Goal: Learn about a topic: Learn about a topic

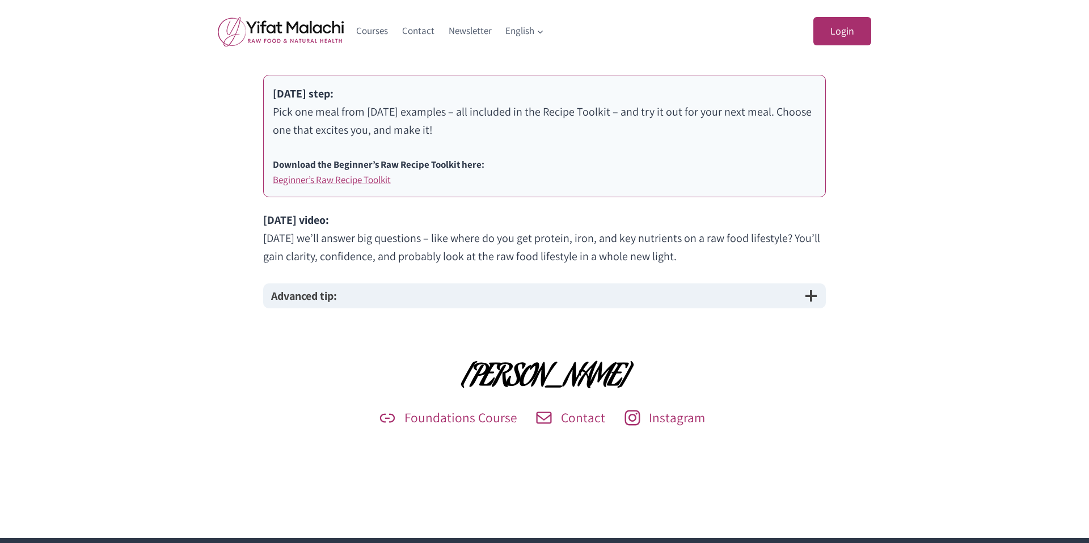
scroll to position [742, 0]
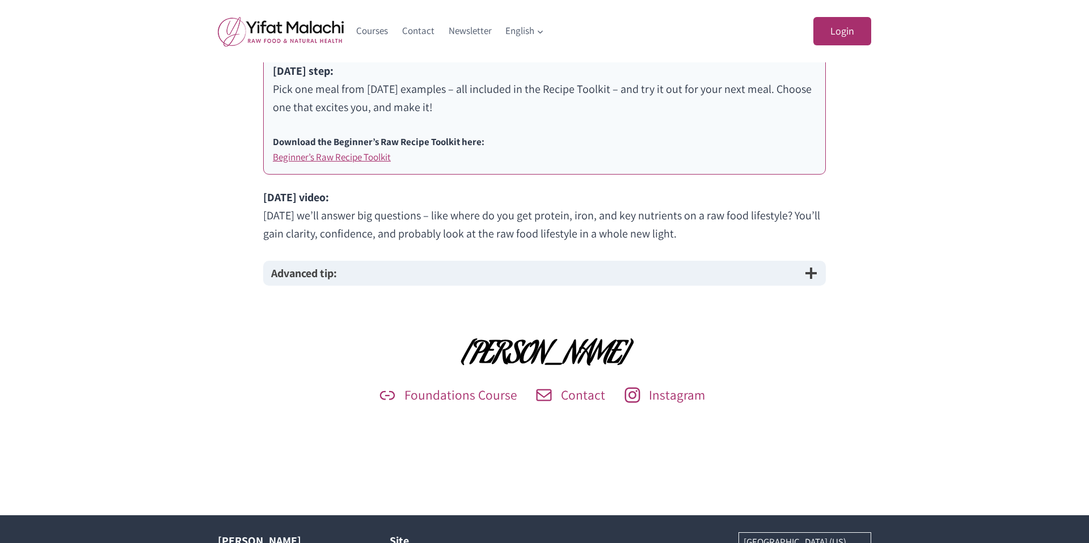
click at [378, 271] on button "Advanced tip:" at bounding box center [544, 273] width 563 height 25
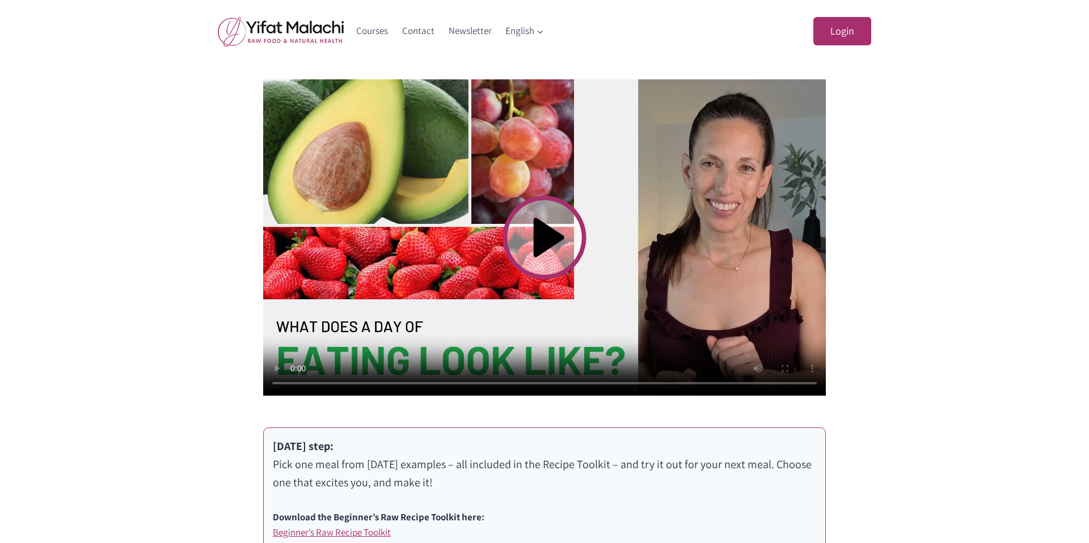
scroll to position [364, 0]
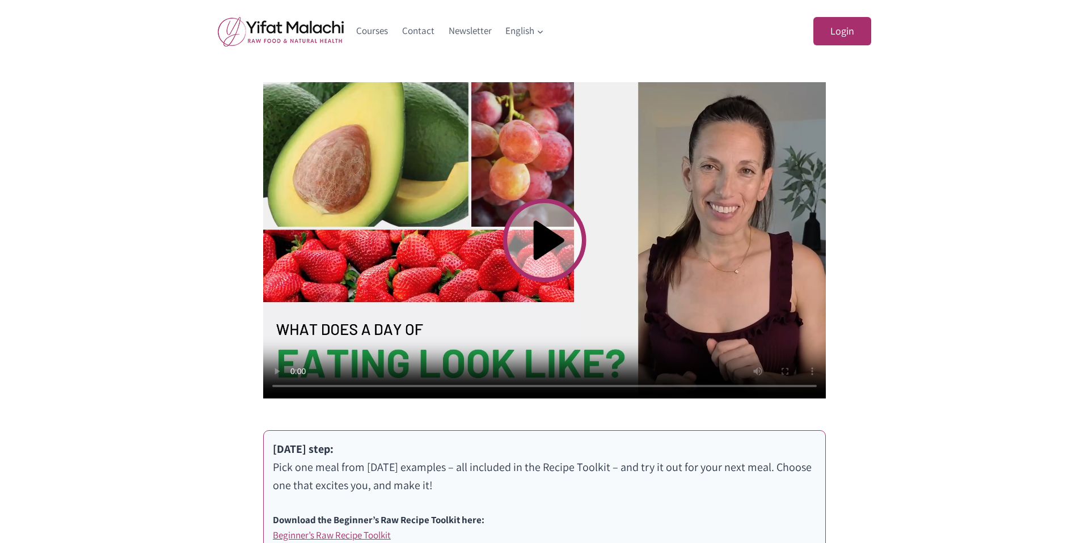
click at [543, 242] on video at bounding box center [544, 240] width 563 height 316
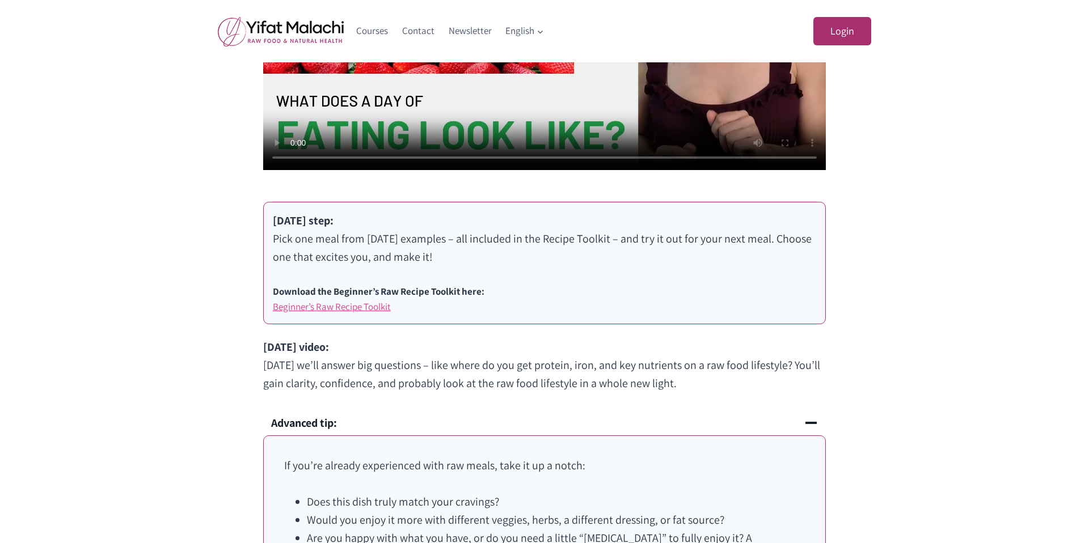
scroll to position [594, 0]
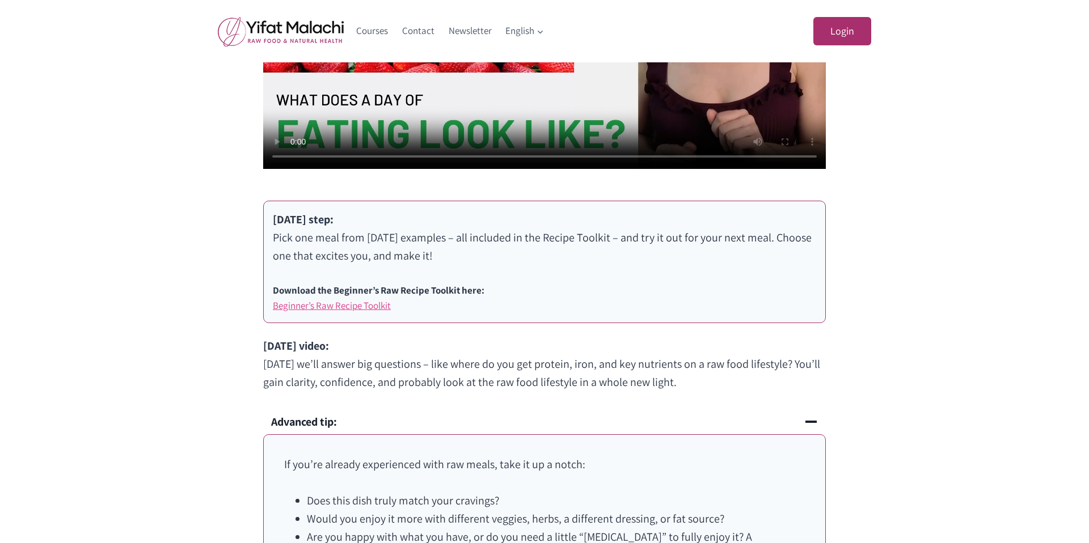
click at [324, 306] on link "Beginner’s Raw Recipe Toolkit" at bounding box center [332, 305] width 118 height 12
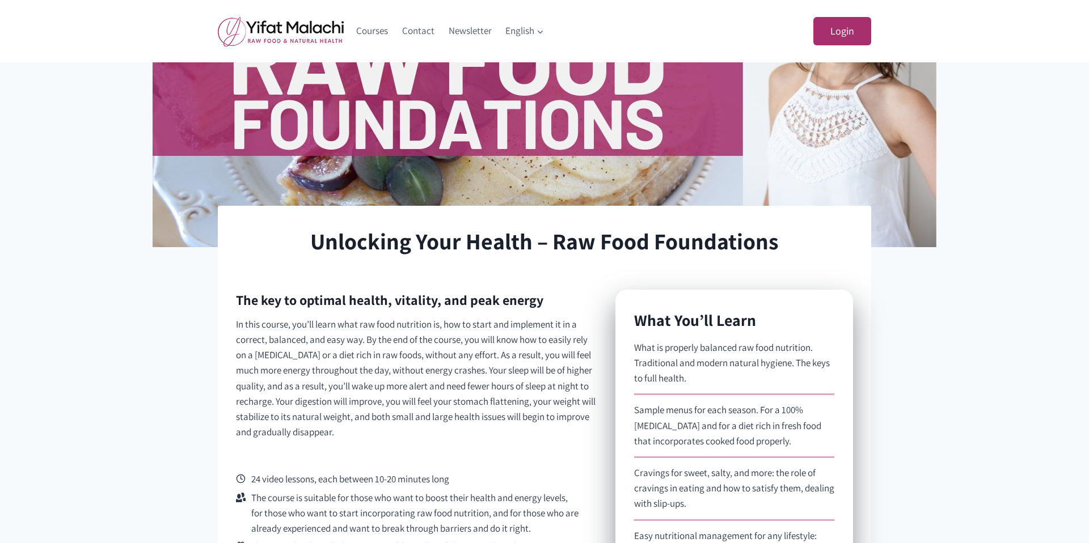
scroll to position [192, 0]
